Goal: Transaction & Acquisition: Purchase product/service

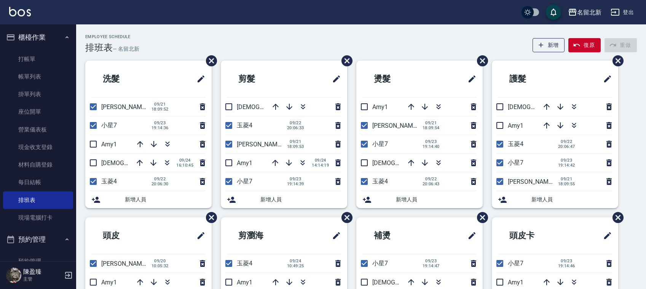
scroll to position [48, 0]
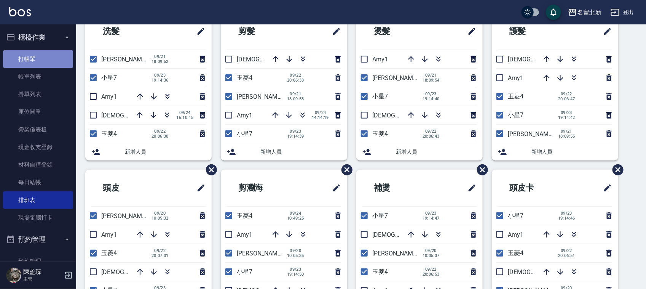
drag, startPoint x: 52, startPoint y: 55, endPoint x: 58, endPoint y: 54, distance: 6.3
click at [52, 56] on link "打帳單" at bounding box center [38, 59] width 70 height 18
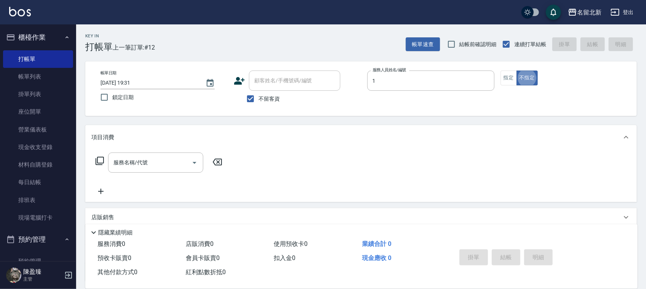
type input "[PERSON_NAME]-1"
type button "false"
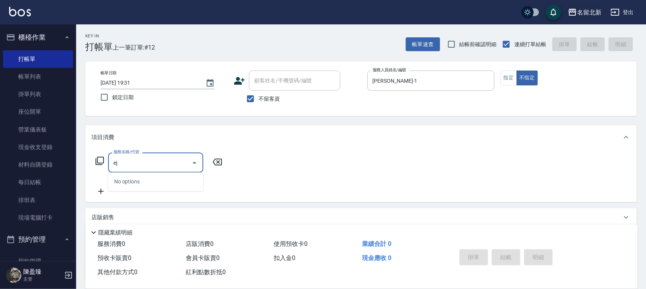
type input "e"
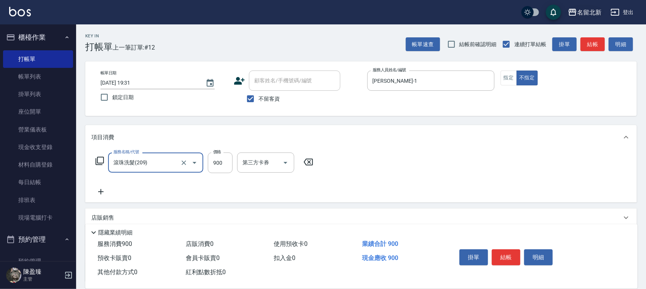
type input "滾珠洗髮(209)"
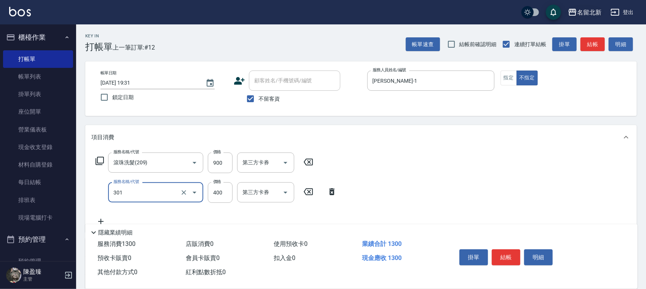
type input "造型剪髮(301)"
type input "100"
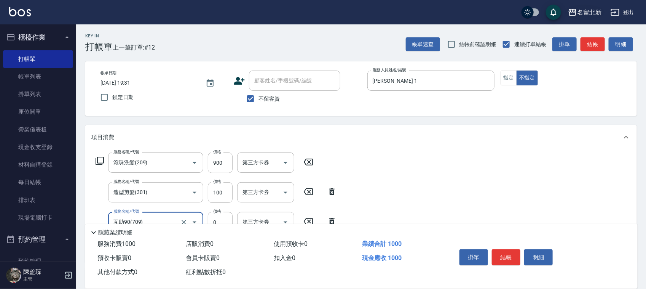
type input "互助90(709)"
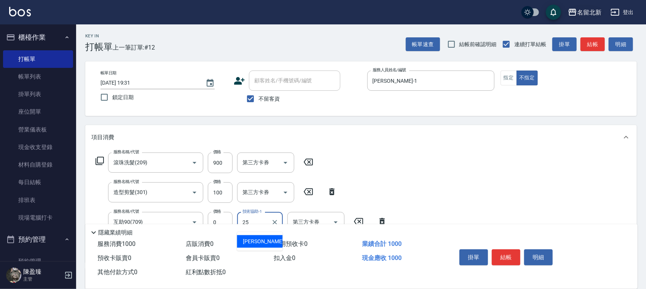
type input "禎禎-25"
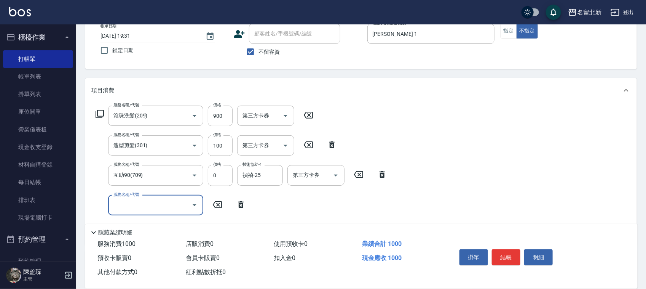
scroll to position [48, 0]
click at [513, 251] on button "結帳" at bounding box center [506, 257] width 29 height 16
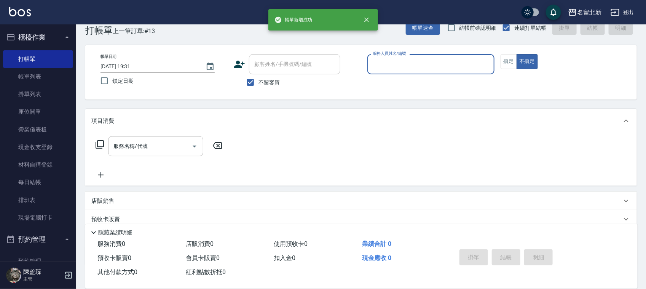
scroll to position [0, 0]
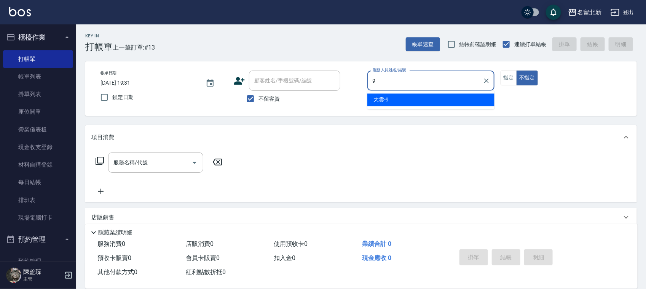
type input "大雲-9"
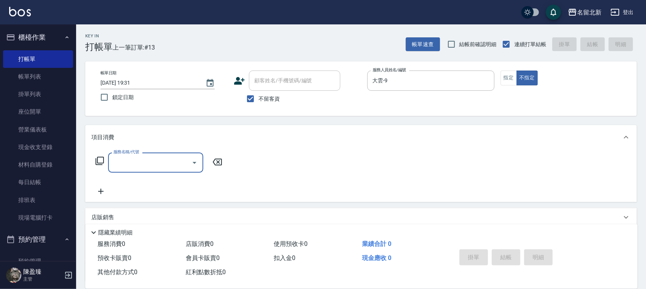
type input "3"
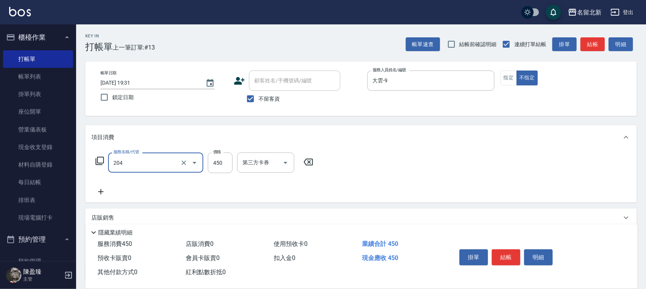
type input "髮質調理洗髮(204)"
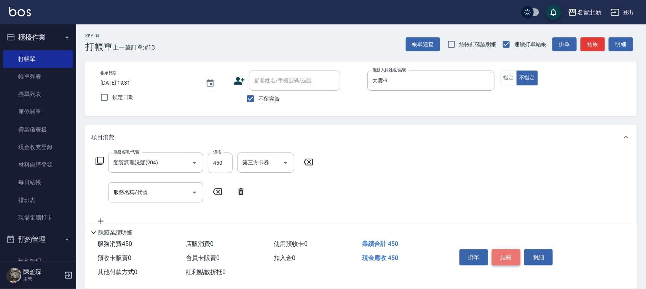
click at [507, 251] on button "結帳" at bounding box center [506, 257] width 29 height 16
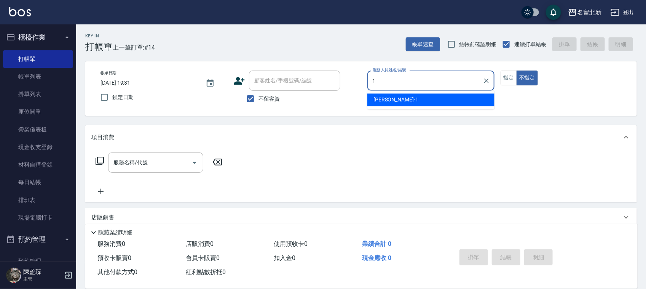
type input "[PERSON_NAME]-1"
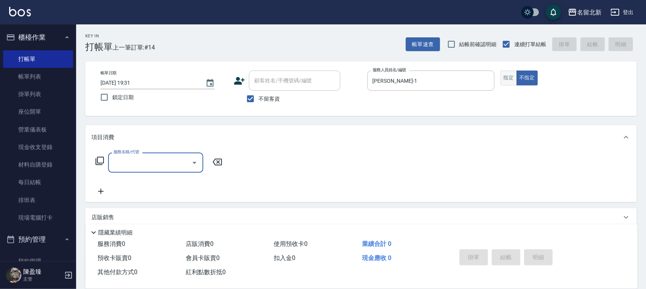
click at [509, 74] on button "指定" at bounding box center [509, 77] width 16 height 15
type button "true"
type input "洗髮.互助30(703)"
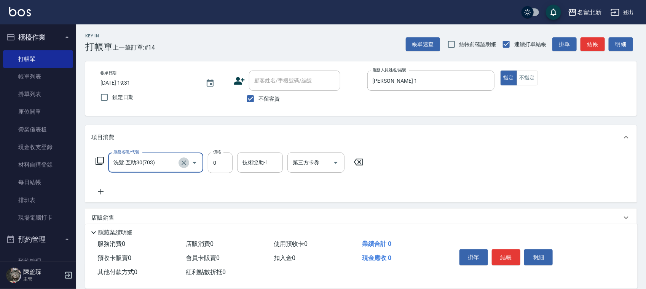
drag, startPoint x: 185, startPoint y: 161, endPoint x: 198, endPoint y: 159, distance: 13.5
click at [185, 162] on icon "Clear" at bounding box center [184, 163] width 8 height 8
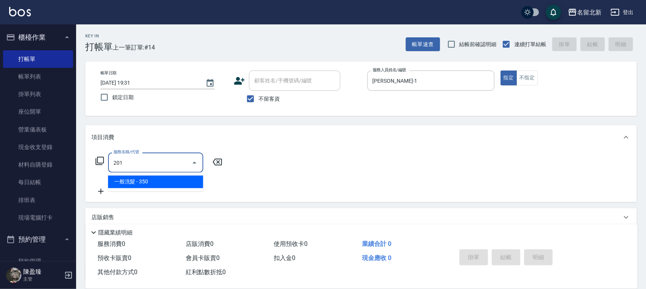
type input "一般洗髮(201)"
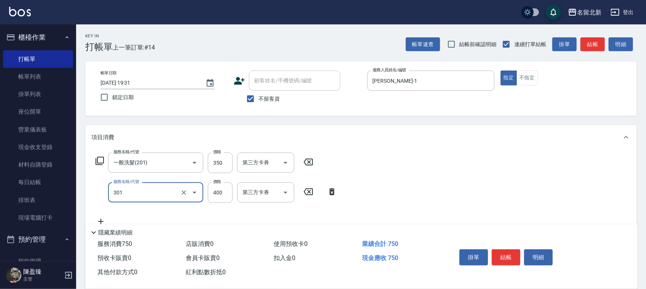
type input "造型剪髮(301)"
type input "380"
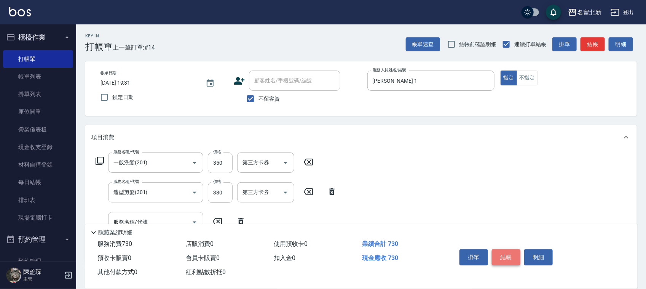
click at [502, 258] on button "結帳" at bounding box center [506, 257] width 29 height 16
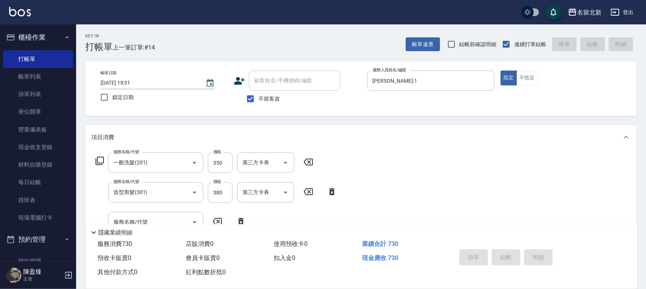
type input "[DATE] 19:32"
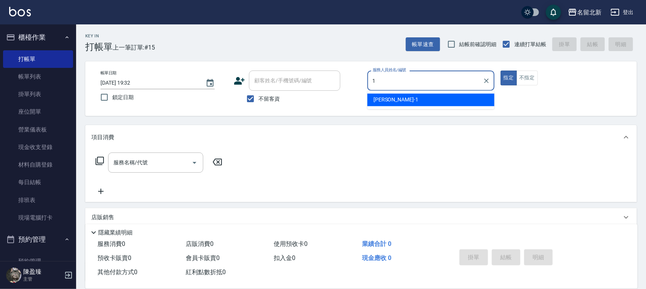
type input "[PERSON_NAME]-1"
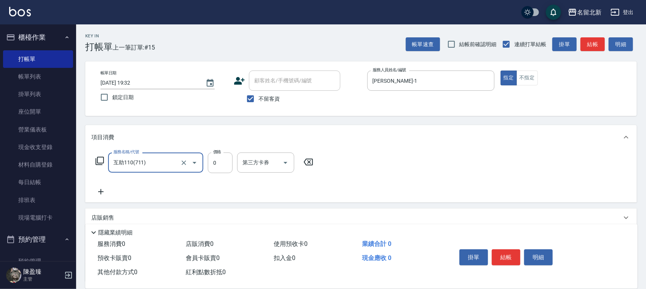
type input "互助110(711)"
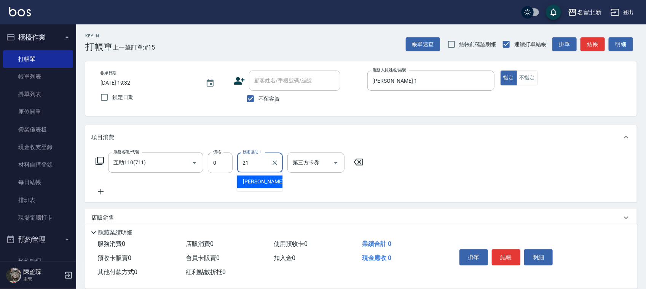
type input "[PERSON_NAME]-21"
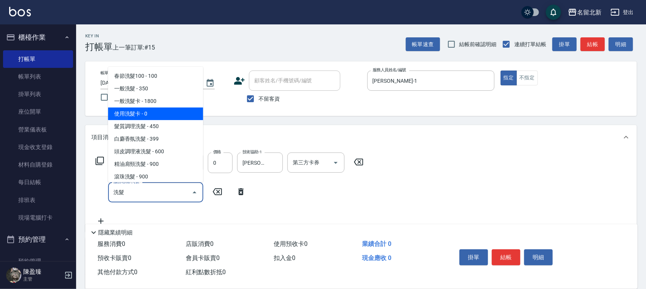
click at [126, 113] on span "使用洗髮卡 - 0" at bounding box center [155, 113] width 95 height 13
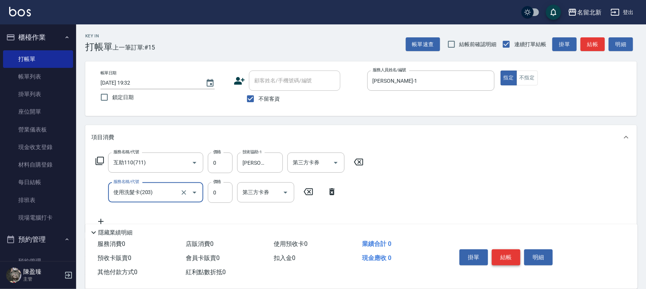
type input "使用洗髮卡(203)"
click at [505, 249] on button "結帳" at bounding box center [506, 257] width 29 height 16
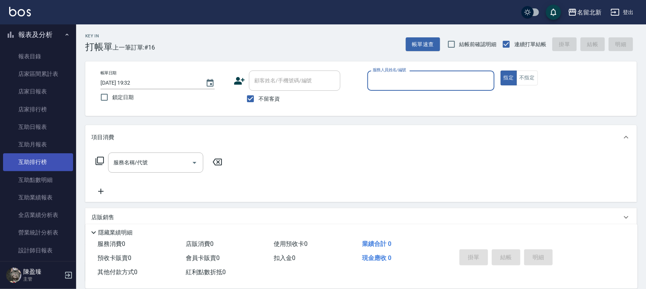
scroll to position [286, 0]
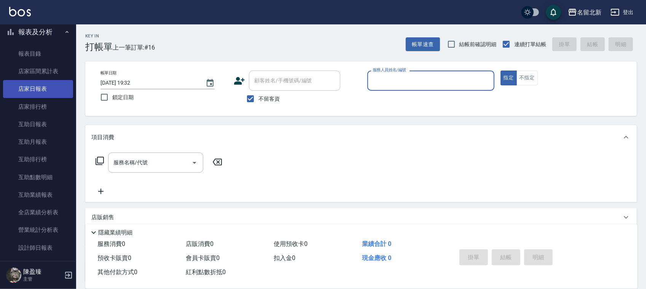
click at [48, 92] on link "店家日報表" at bounding box center [38, 89] width 70 height 18
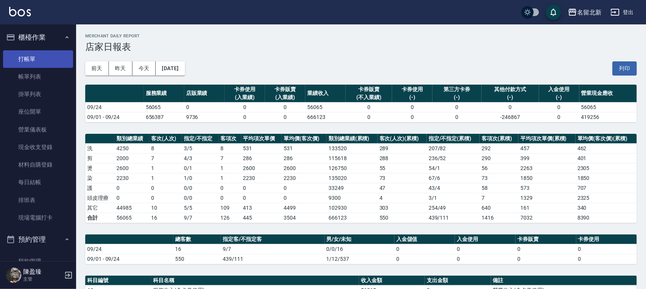
click at [39, 59] on link "打帳單" at bounding box center [38, 59] width 70 height 18
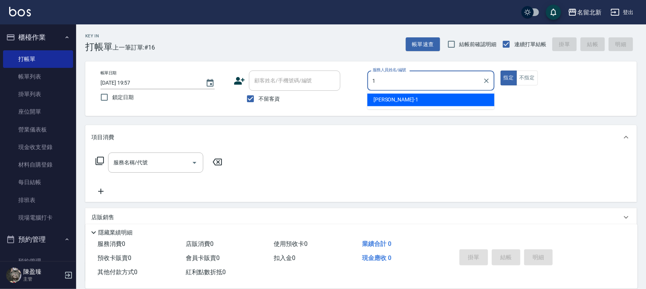
type input "[PERSON_NAME]-1"
type button "true"
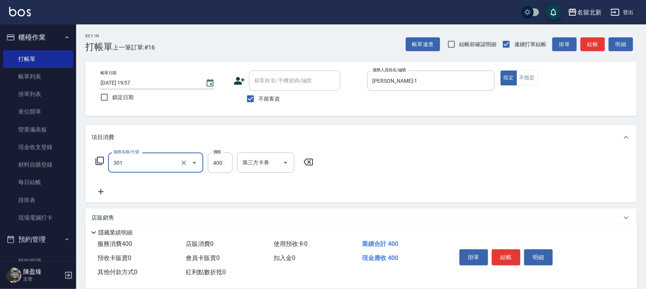
type input "造型剪髮(301)"
type input "380"
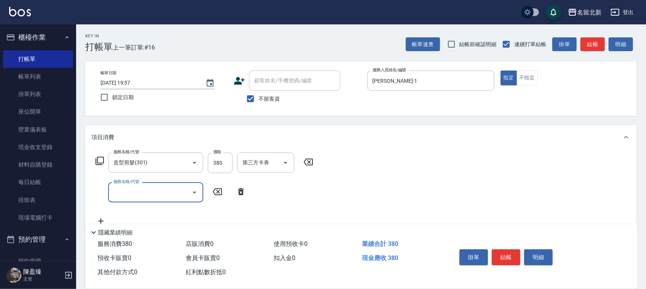
click at [514, 256] on button "結帳" at bounding box center [506, 257] width 29 height 16
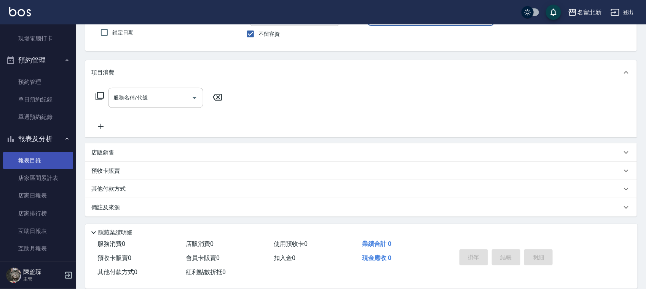
scroll to position [238, 0]
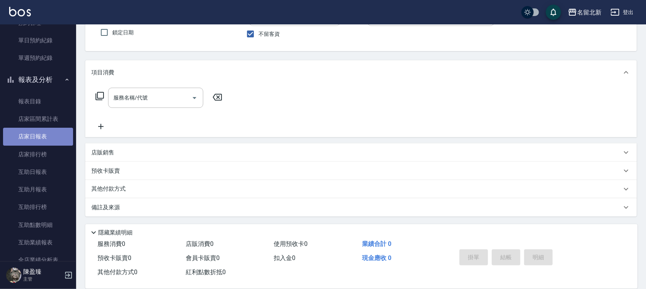
click at [51, 131] on link "店家日報表" at bounding box center [38, 137] width 70 height 18
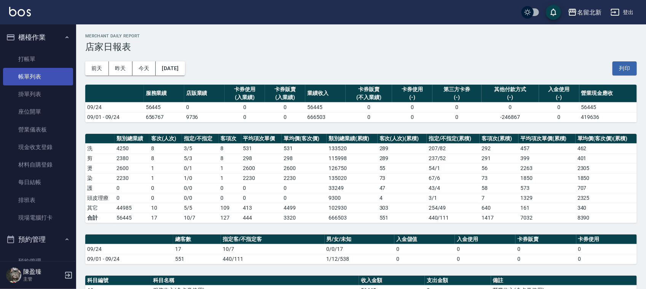
click at [42, 76] on link "帳單列表" at bounding box center [38, 77] width 70 height 18
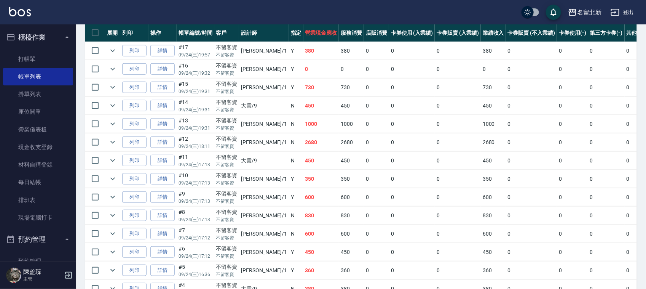
scroll to position [148, 0]
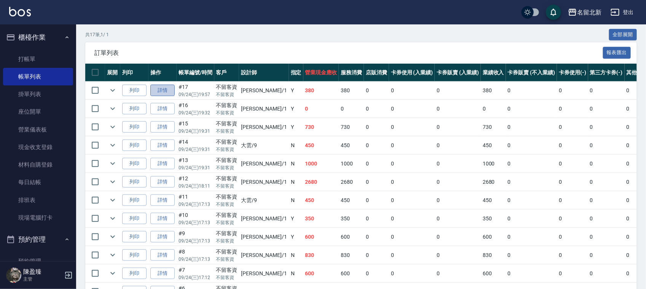
click at [164, 88] on link "詳情" at bounding box center [162, 91] width 24 height 12
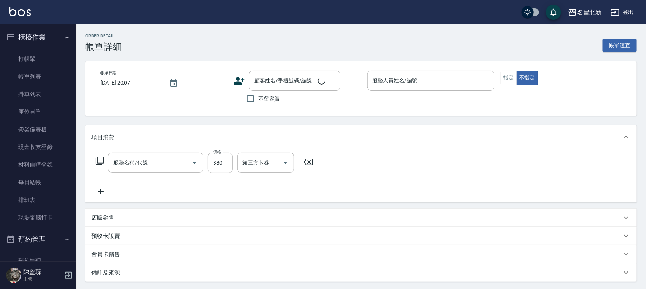
type input "[DATE] 19:57"
checkbox input "true"
type input "[PERSON_NAME]-1"
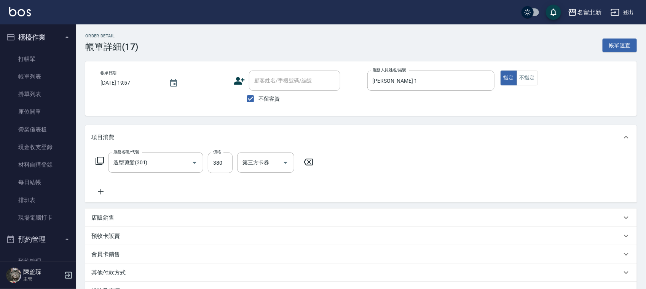
type input "造型剪髮(301)"
click at [223, 162] on input "380" at bounding box center [220, 162] width 25 height 21
type input "350"
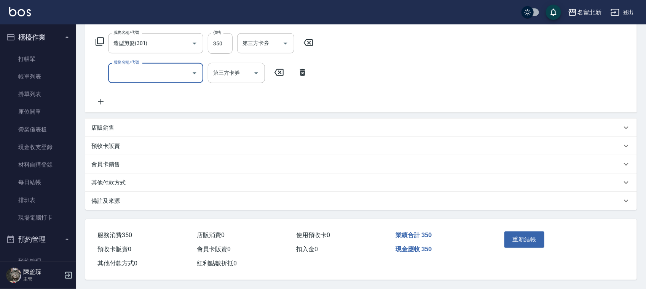
scroll to position [122, 0]
click at [524, 235] on button "重新結帳" at bounding box center [524, 239] width 40 height 16
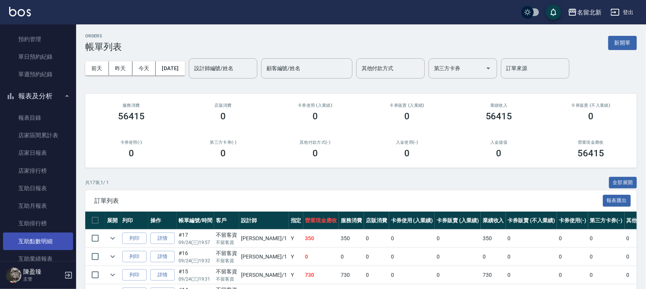
scroll to position [238, 0]
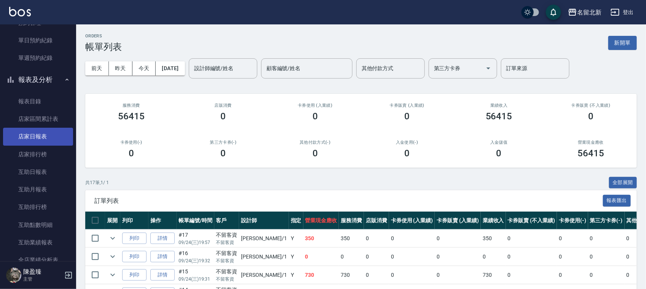
click at [48, 137] on link "店家日報表" at bounding box center [38, 137] width 70 height 18
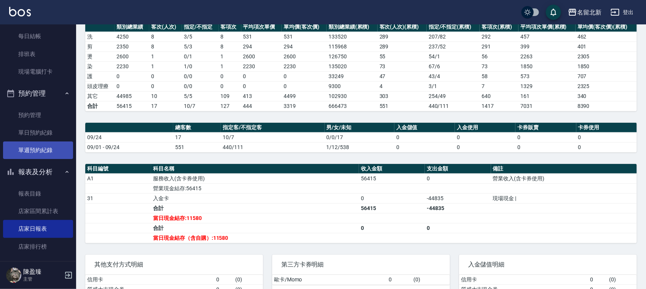
scroll to position [29, 0]
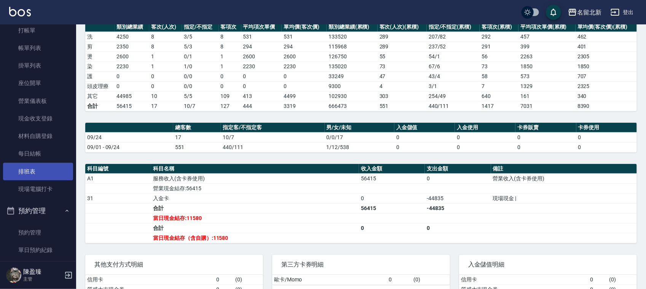
click at [22, 170] on link "排班表" at bounding box center [38, 172] width 70 height 18
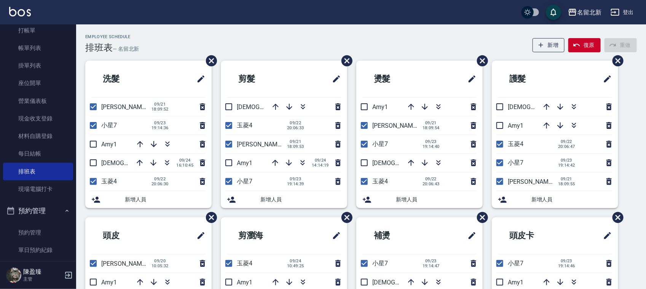
scroll to position [48, 0]
